Goal: Information Seeking & Learning: Learn about a topic

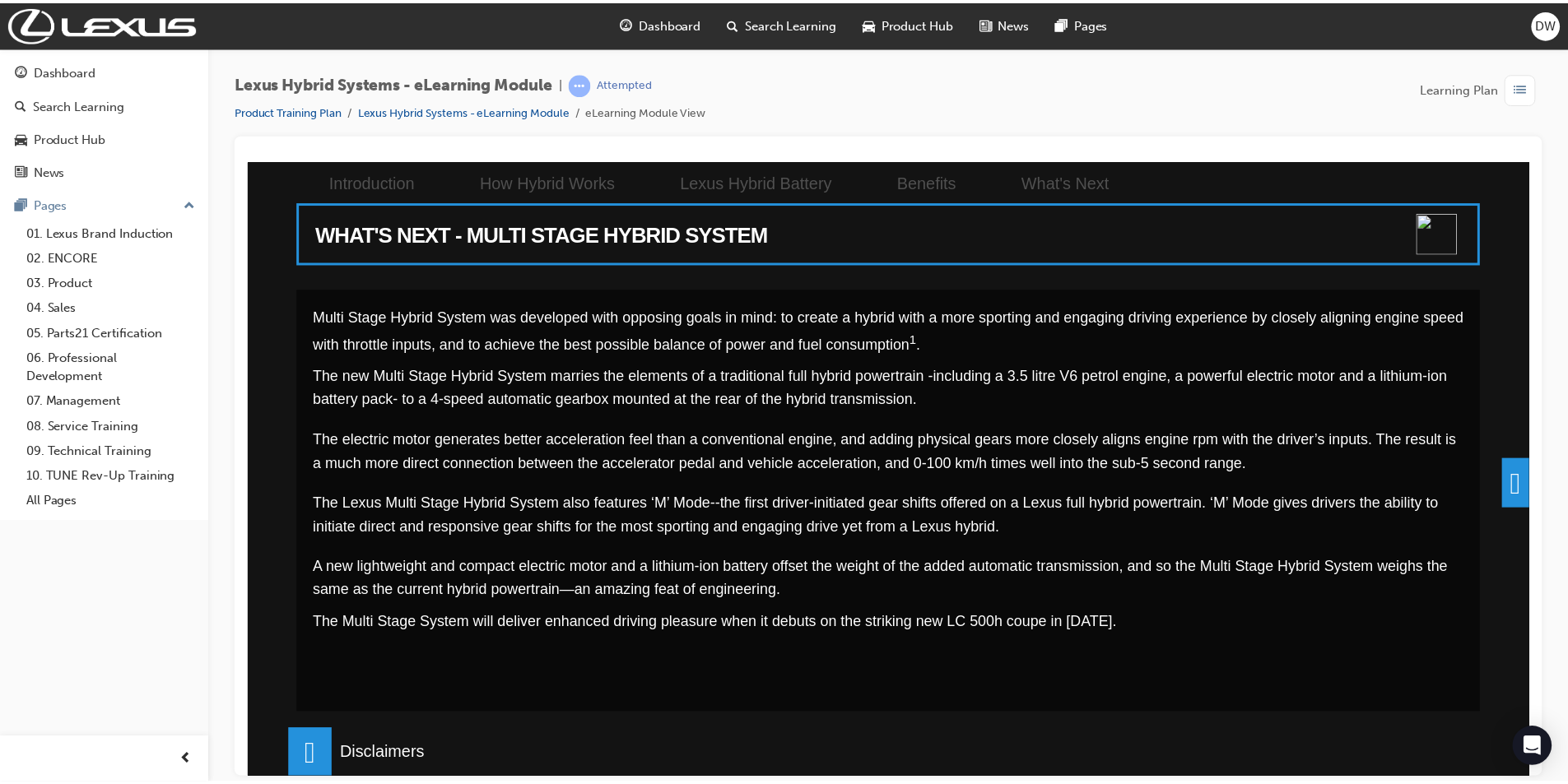
scroll to position [338, 0]
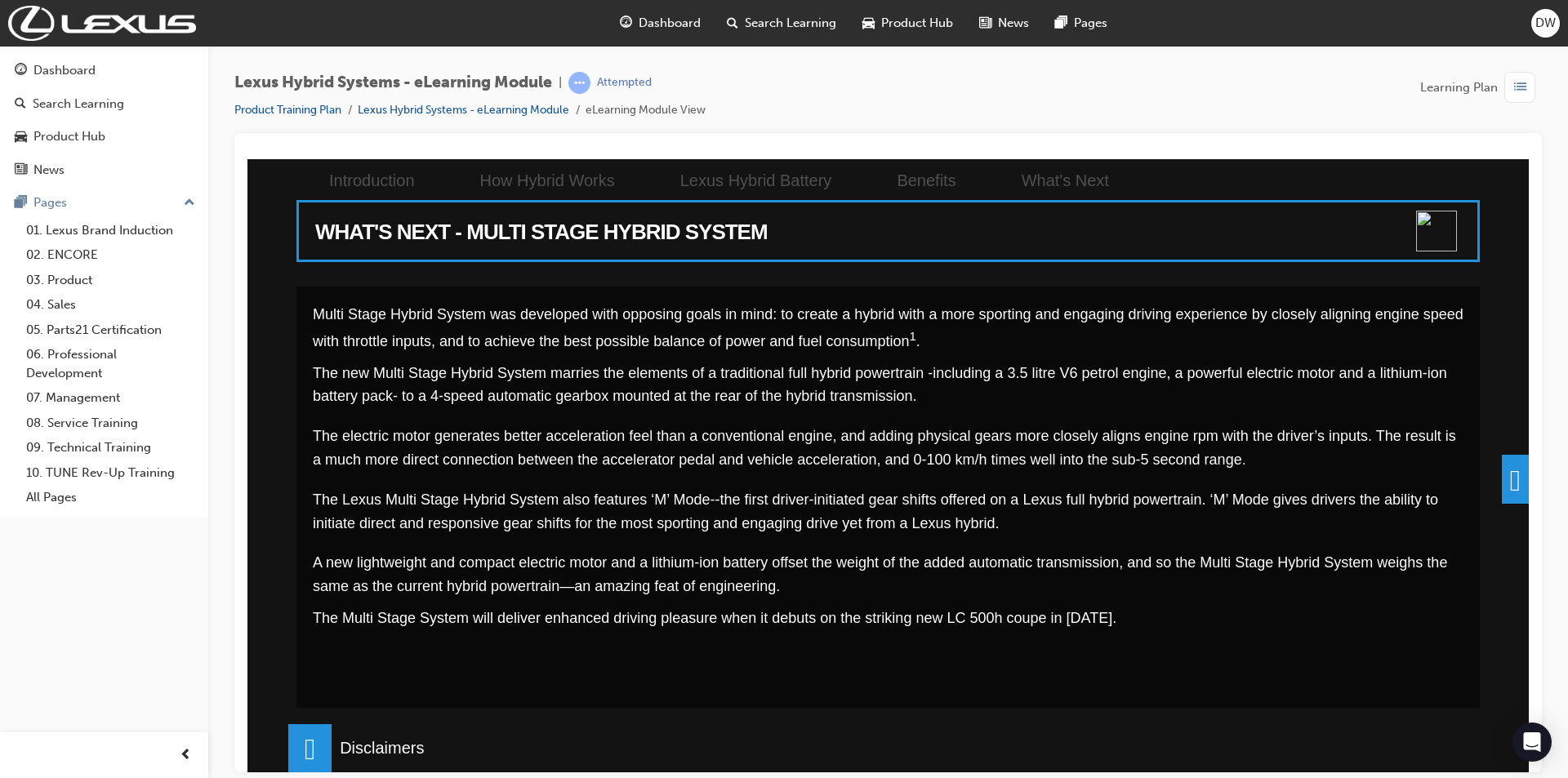
click at [1505, 486] on span at bounding box center [1515, 479] width 27 height 49
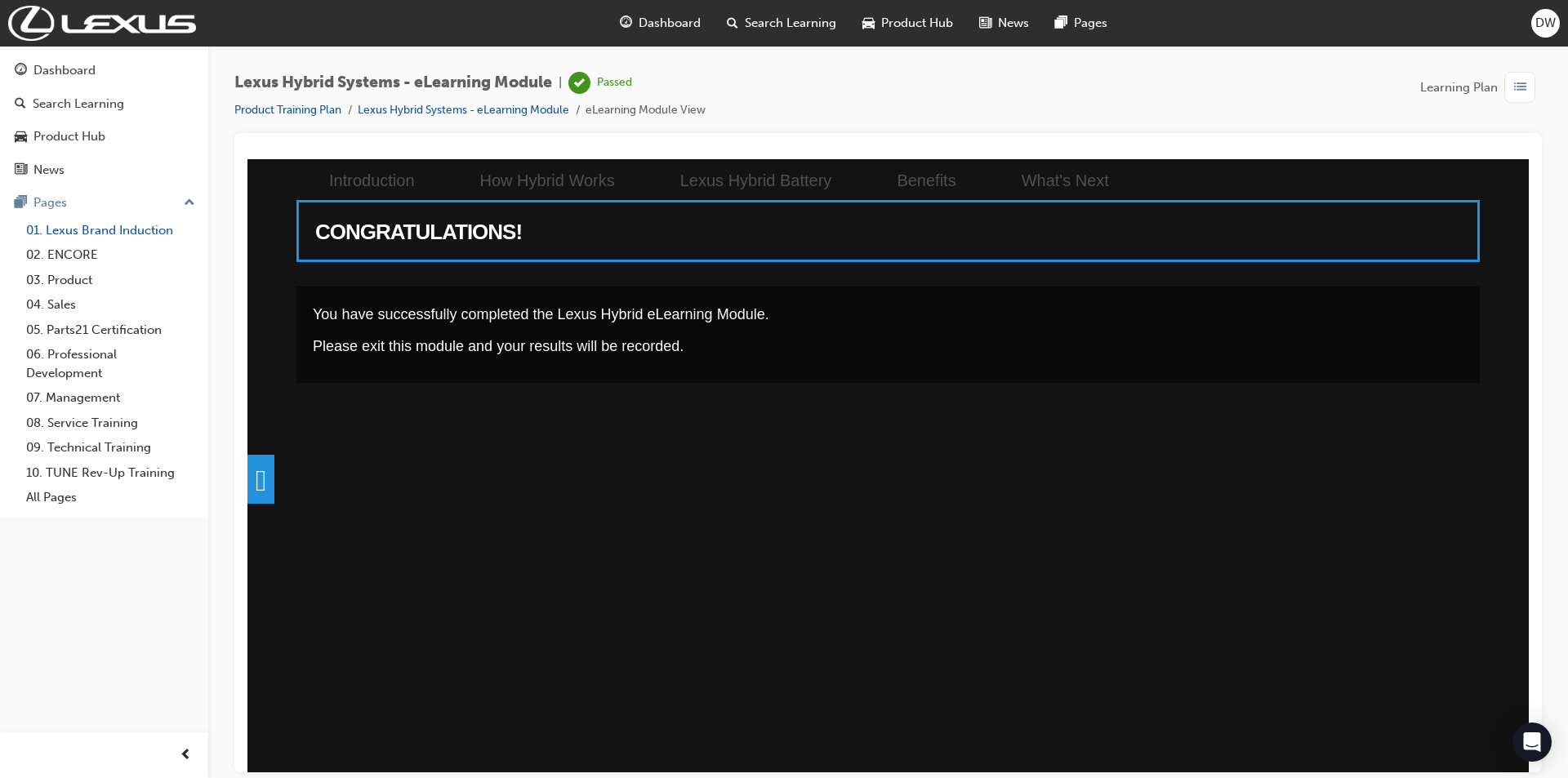
click at [156, 222] on link "01. Lexus Brand Induction" at bounding box center [111, 230] width 182 height 25
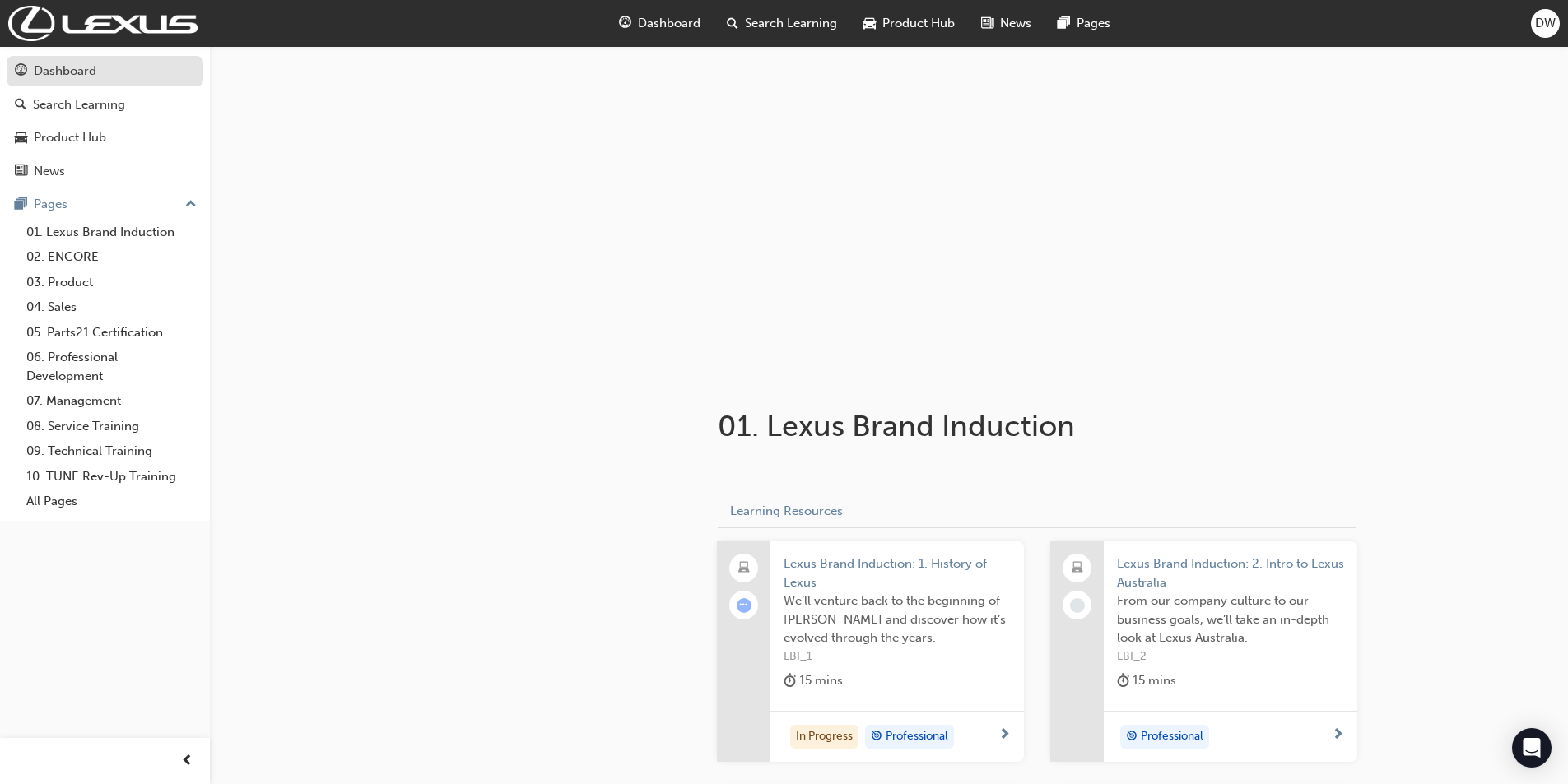
click at [65, 75] on div "Dashboard" at bounding box center [64, 71] width 62 height 19
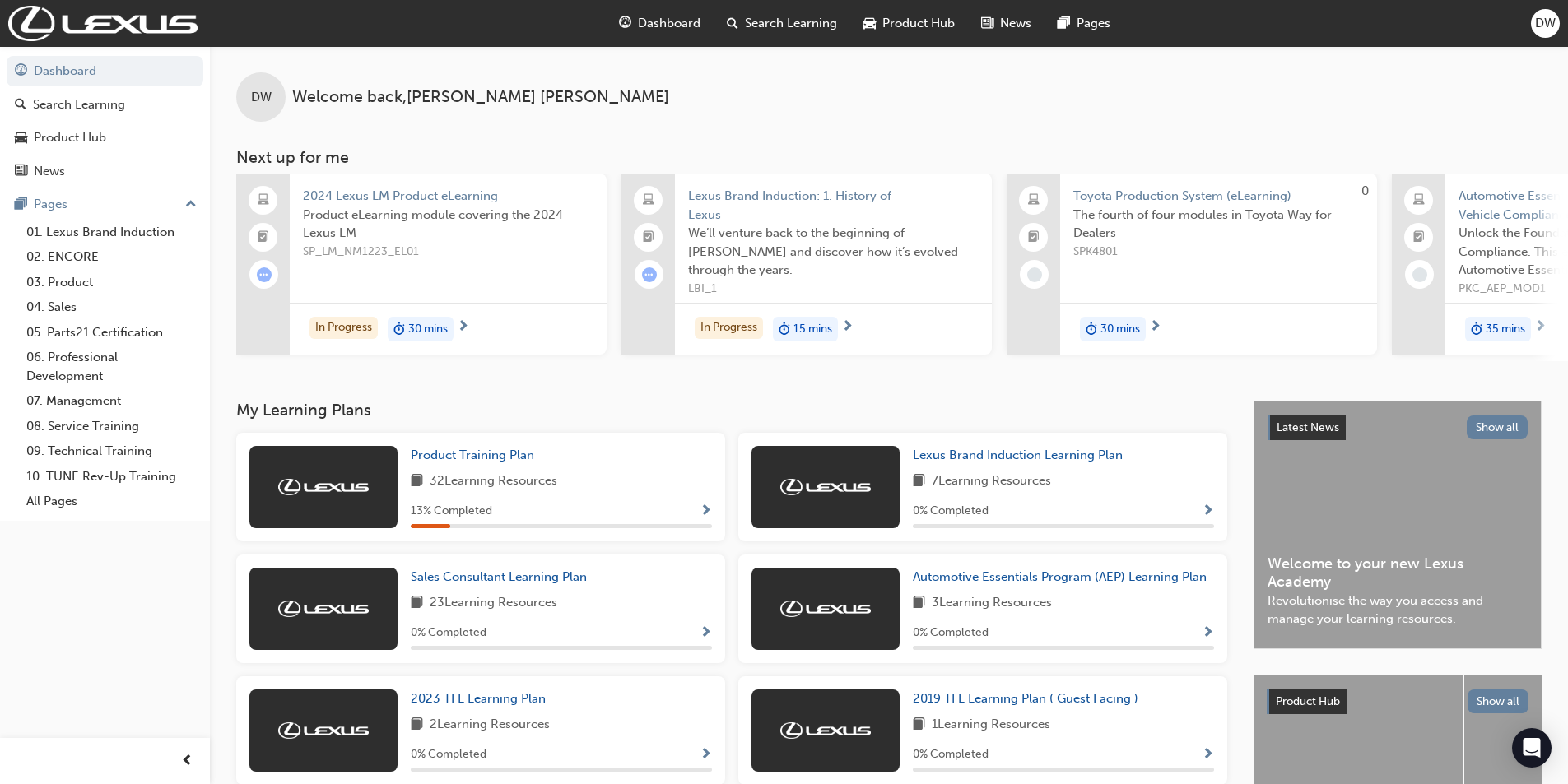
scroll to position [82, 0]
